Goal: Find specific page/section: Find specific page/section

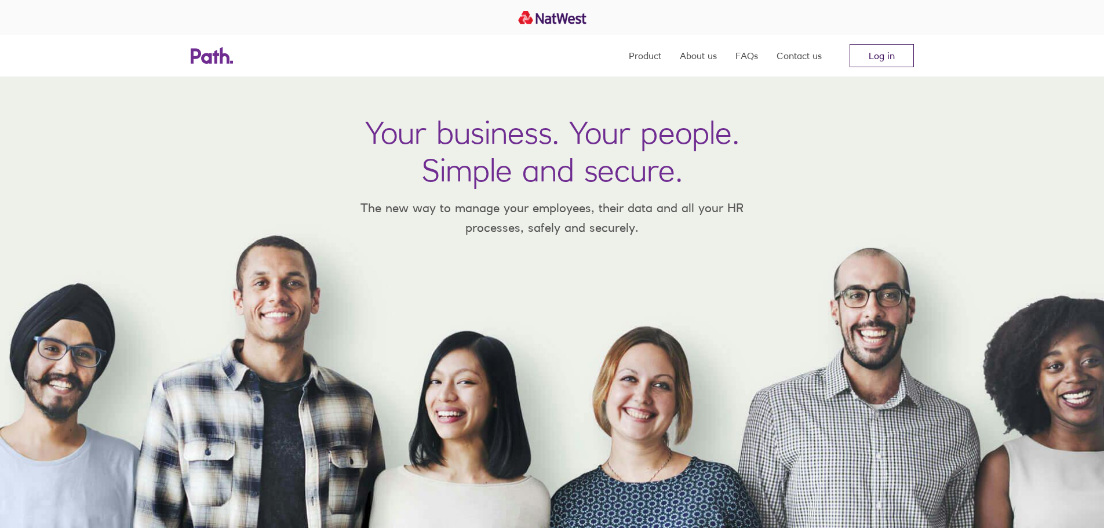
click at [902, 56] on link "Log in" at bounding box center [882, 55] width 64 height 23
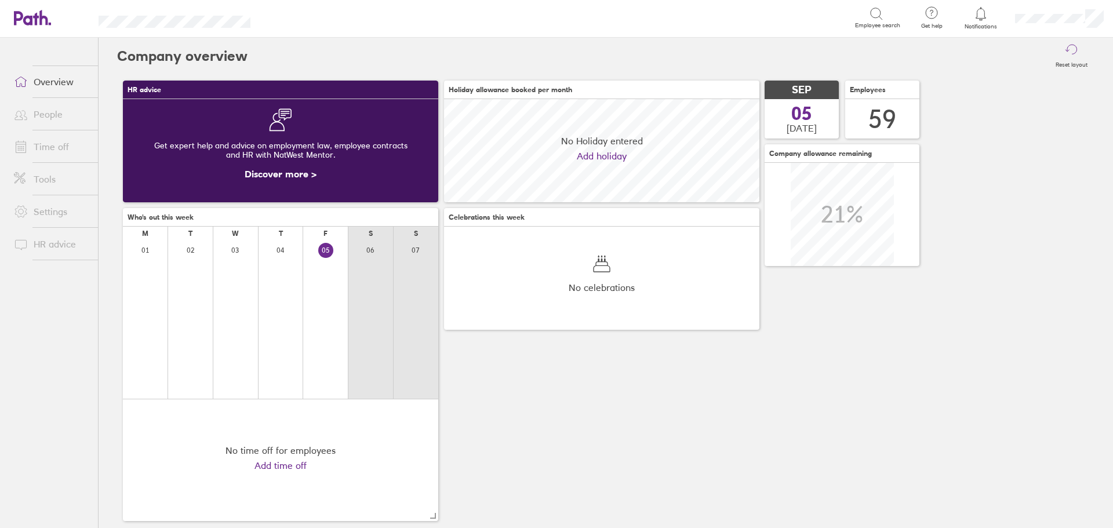
scroll to position [103, 315]
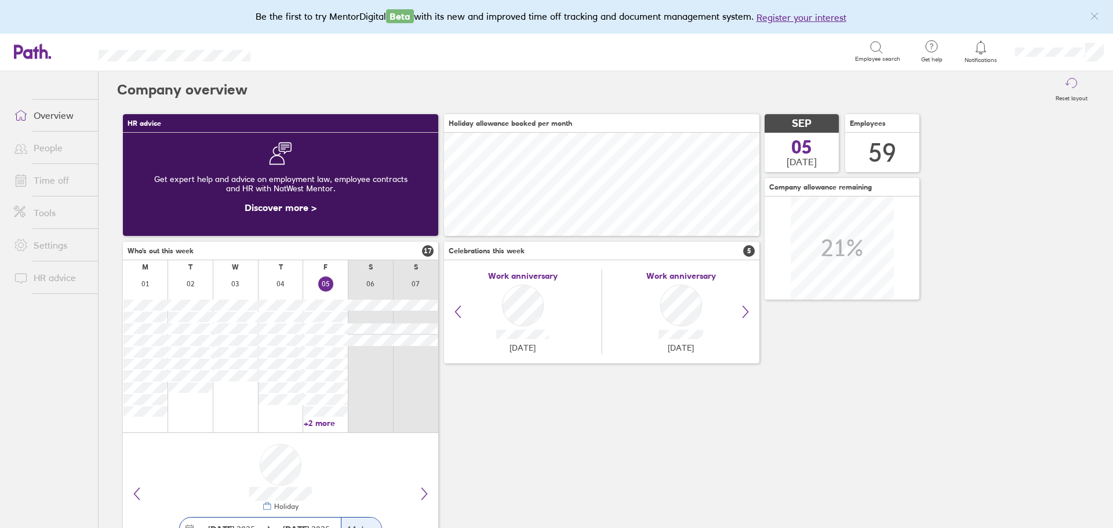
click at [322, 421] on link "+2 more" at bounding box center [326, 423] width 44 height 10
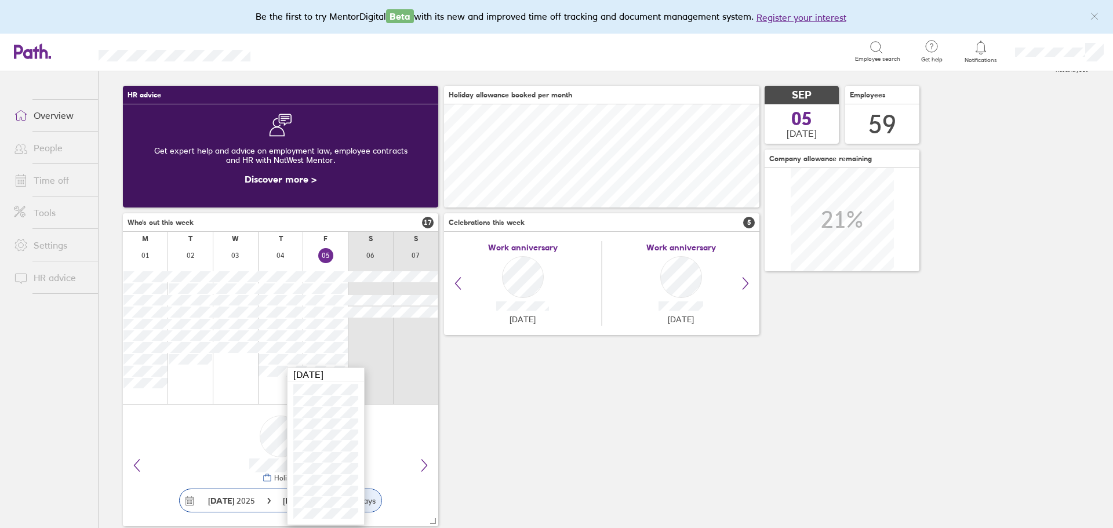
scroll to position [51, 0]
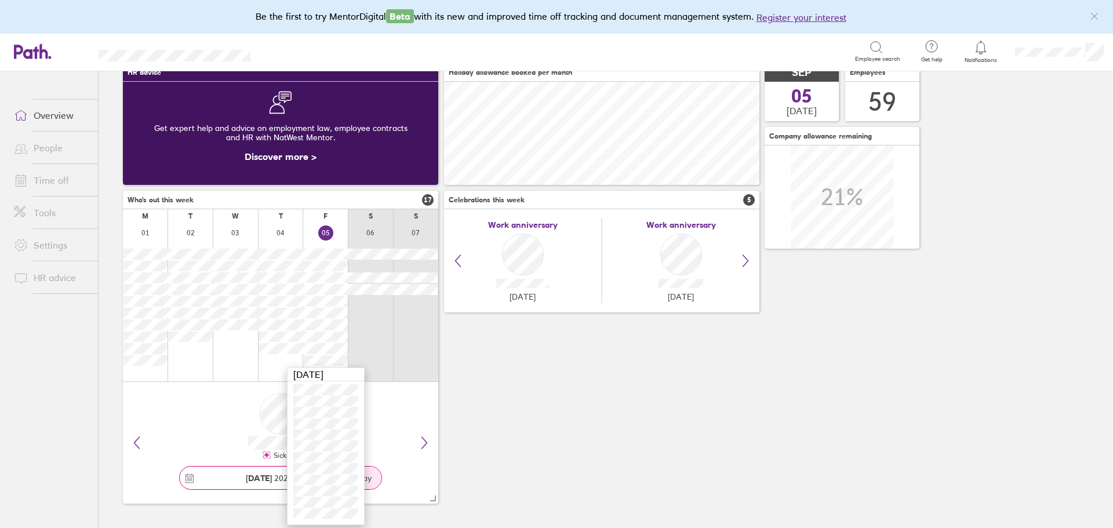
click at [398, 415] on div "Sickness" at bounding box center [280, 426] width 297 height 70
click at [319, 370] on link "+2 more" at bounding box center [326, 372] width 44 height 10
